Goal: Information Seeking & Learning: Learn about a topic

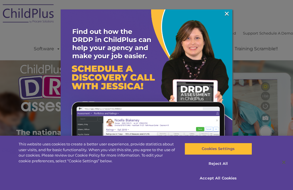
click at [227, 15] on link "×" at bounding box center [226, 14] width 7 height 6
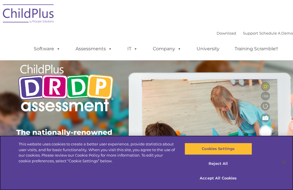
click at [223, 177] on button "Accept All Cookies" at bounding box center [219, 178] width 68 height 12
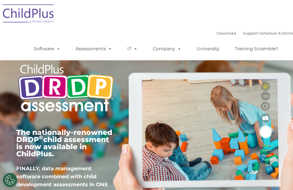
click at [101, 49] on link "Assessments" at bounding box center [94, 48] width 48 height 11
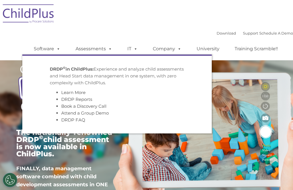
click at [101, 49] on link "Assessments" at bounding box center [94, 48] width 48 height 11
click at [106, 49] on span at bounding box center [109, 48] width 6 height 5
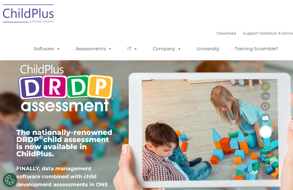
click at [46, 48] on link "Software" at bounding box center [47, 48] width 38 height 11
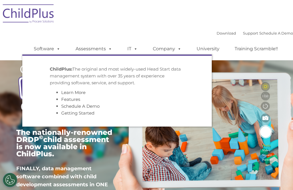
click at [51, 48] on link "Software" at bounding box center [47, 48] width 38 height 11
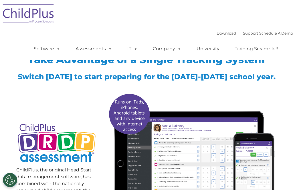
scroll to position [3, 0]
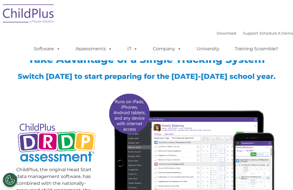
click at [134, 51] on span at bounding box center [134, 48] width 6 height 5
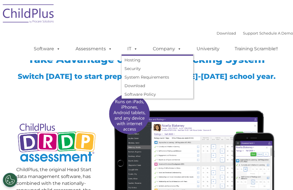
click at [132, 48] on span at bounding box center [134, 48] width 6 height 5
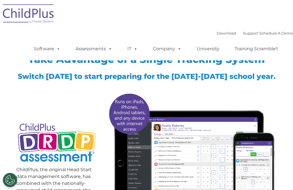
click at [94, 52] on link "Assessments" at bounding box center [94, 48] width 48 height 11
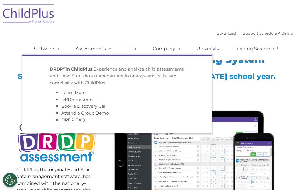
click at [87, 65] on li "DRDP © in ChildPlus: Experience and analyze child assessments and Head Start da…" at bounding box center [116, 95] width 143 height 66
click at [90, 73] on p "DRDP © in ChildPlus: Experience and analyze child assessments and Head Start da…" at bounding box center [117, 76] width 134 height 21
click at [92, 75] on p "DRDP © in ChildPlus: Experience and analyze child assessments and Head Start da…" at bounding box center [117, 76] width 134 height 21
click at [88, 89] on div "DRDP © in ChildPlus: Experience and analyze child assessments and Head Start da…" at bounding box center [117, 95] width 134 height 58
click at [80, 113] on link "Attend a Group Demo" at bounding box center [84, 112] width 47 height 5
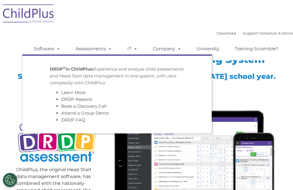
click at [84, 95] on link "Learn More" at bounding box center [73, 92] width 24 height 5
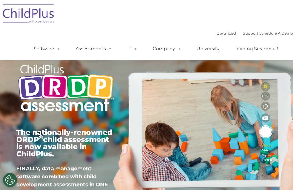
click at [100, 52] on link "Assessments" at bounding box center [94, 48] width 48 height 11
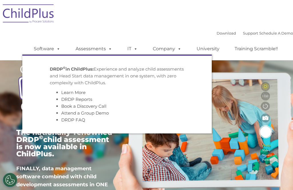
click at [100, 52] on link "Assessments" at bounding box center [94, 48] width 48 height 11
